Goal: Check status: Check status

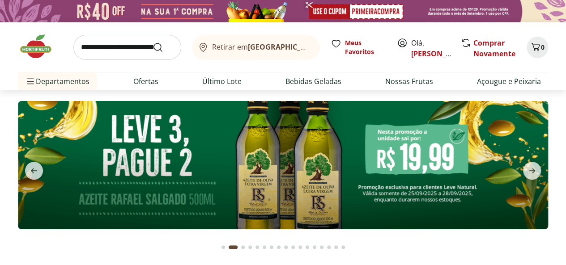
click at [422, 53] on link "[PERSON_NAME]" at bounding box center [440, 54] width 58 height 10
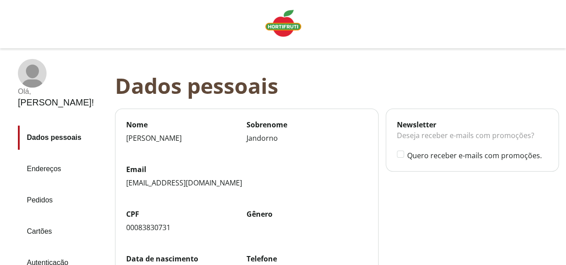
click at [43, 188] on link "Pedidos" at bounding box center [63, 200] width 90 height 24
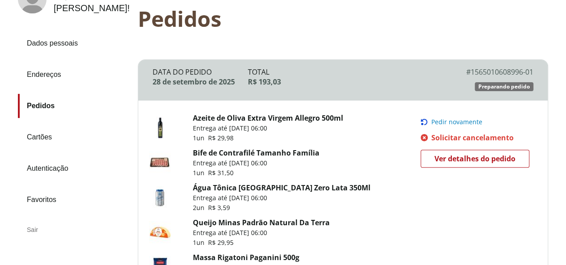
scroll to position [149, 0]
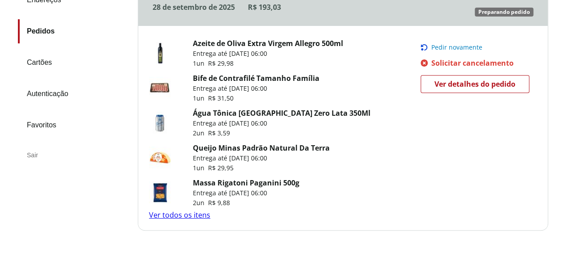
click at [197, 216] on link "Ver todos os itens" at bounding box center [179, 215] width 61 height 10
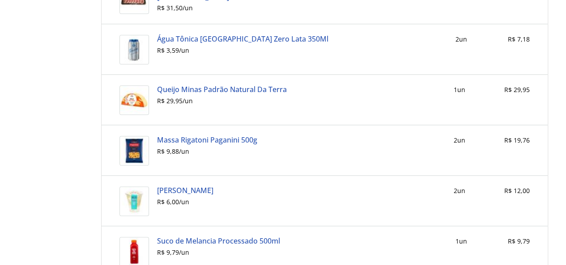
scroll to position [357, 0]
